Goal: Information Seeking & Learning: Compare options

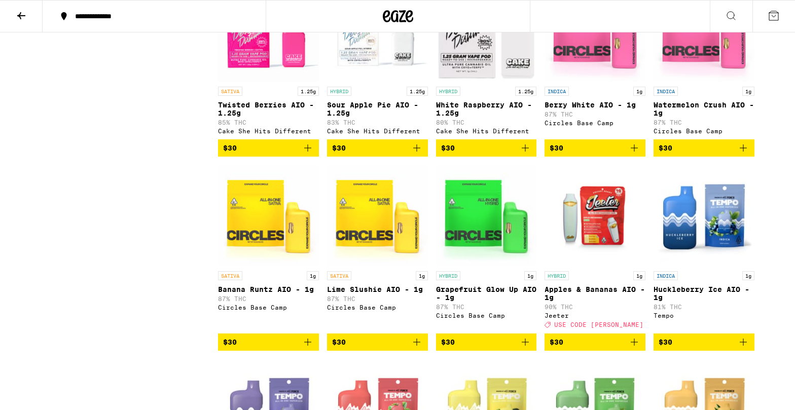
scroll to position [905, 0]
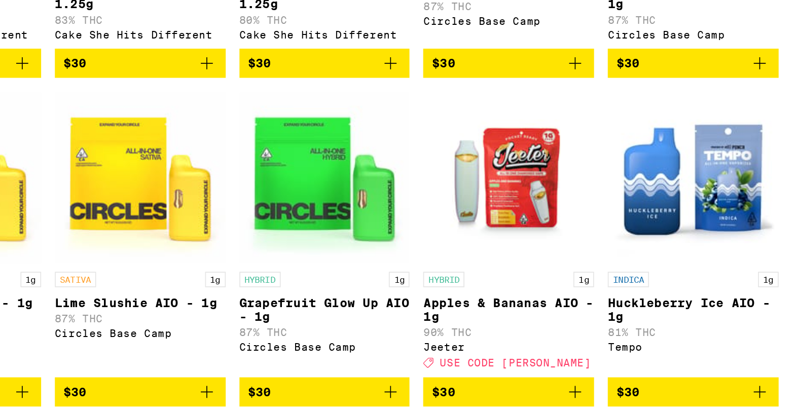
click at [613, 251] on img "Open page for Apples & Bananas AIO - 1g from Jeeter" at bounding box center [595, 216] width 101 height 101
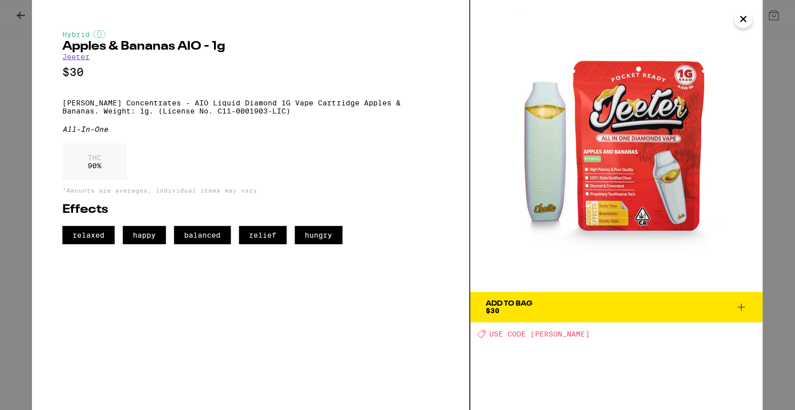
scroll to position [904, 0]
click at [7, 170] on div "Hybrid Apples & Bananas AIO - 1g [PERSON_NAME] $30 [PERSON_NAME] Concentrates -…" at bounding box center [397, 205] width 795 height 410
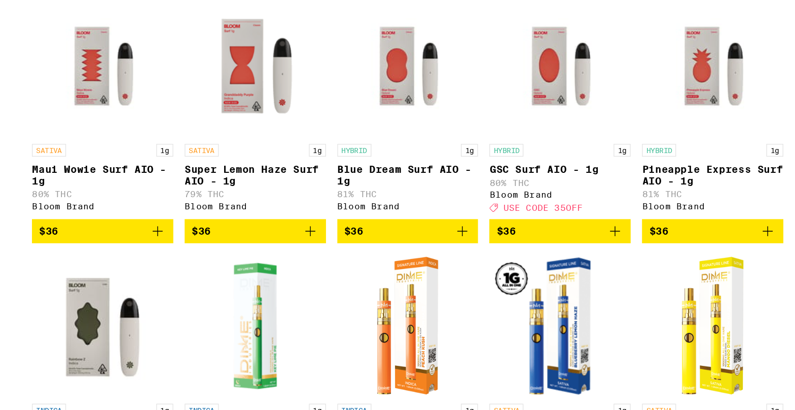
scroll to position [2491, 0]
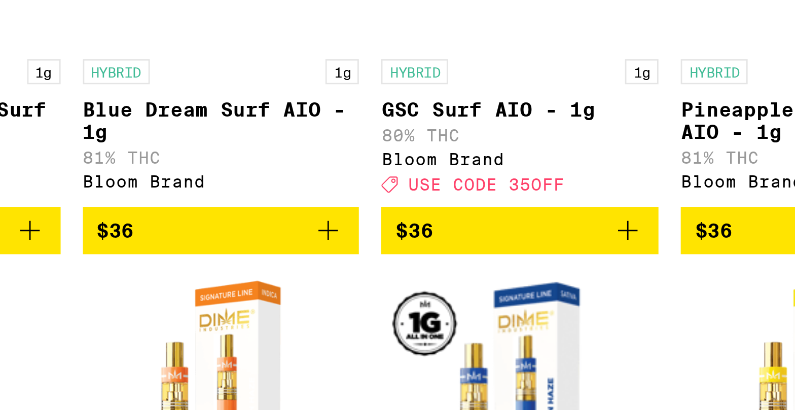
click at [577, 216] on img "Open page for GSC Surf AIO - 1g from Bloom Brand" at bounding box center [595, 164] width 101 height 101
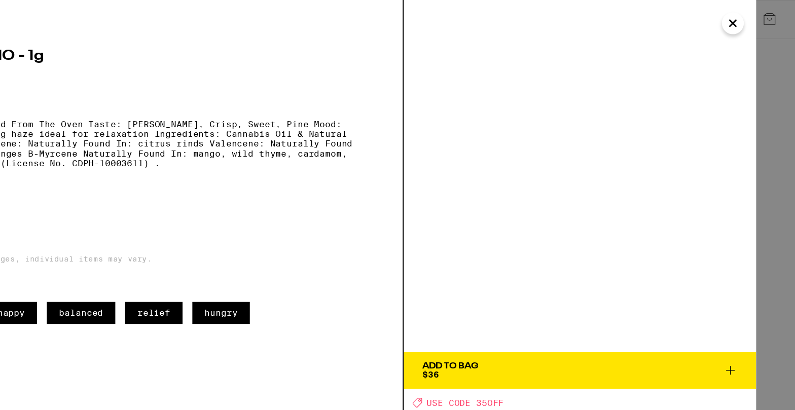
scroll to position [2489, 0]
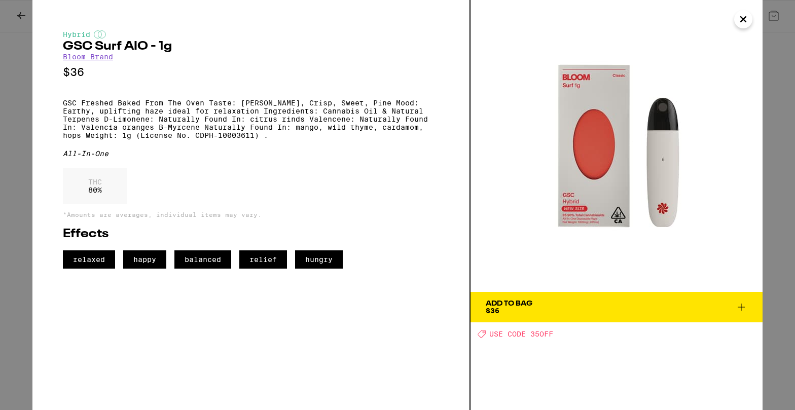
scroll to position [2491, 0]
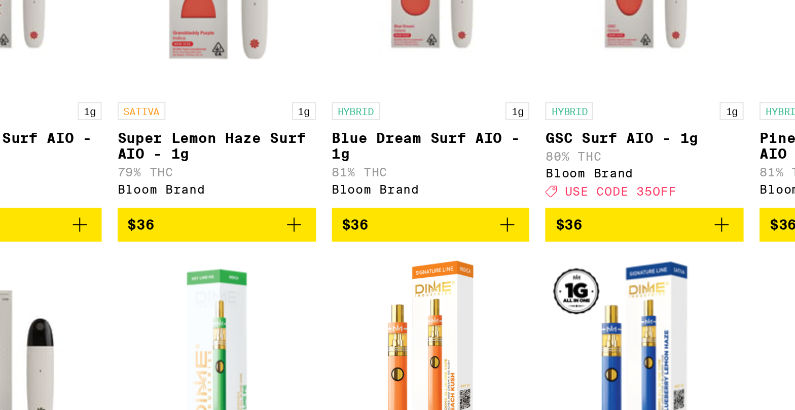
click at [394, 216] on img "Open page for Super Lemon Haze Surf AIO - 1g from Bloom Brand" at bounding box center [377, 164] width 101 height 101
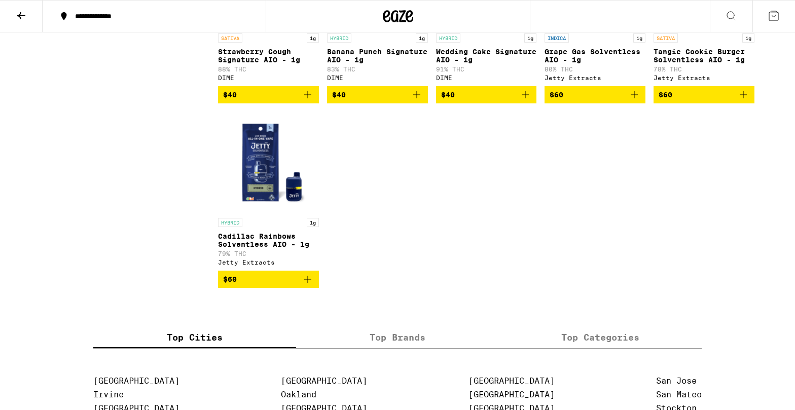
scroll to position [3044, 0]
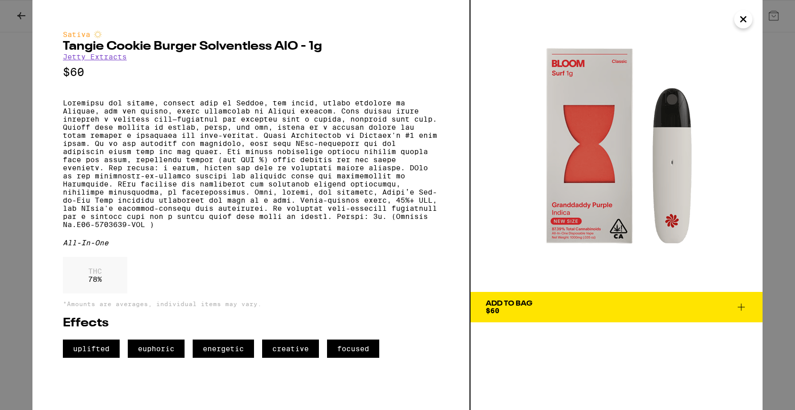
click at [785, 108] on div "Sativa [PERSON_NAME] Cookie Burger Solventless AIO - 1g Jetty Extracts $60 All-…" at bounding box center [397, 205] width 795 height 410
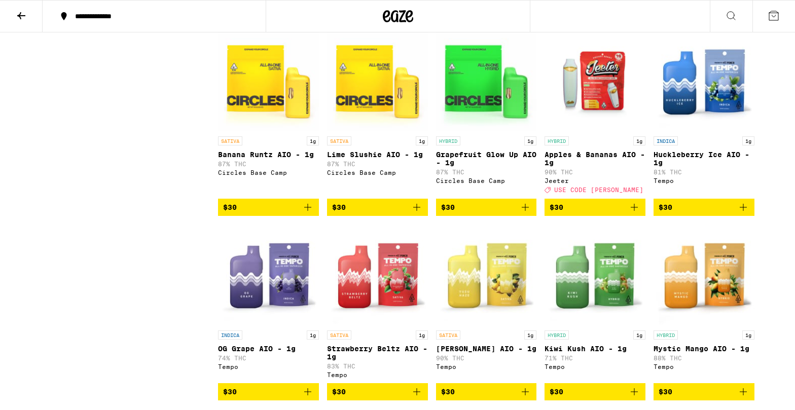
scroll to position [878, 0]
